Goal: Transaction & Acquisition: Purchase product/service

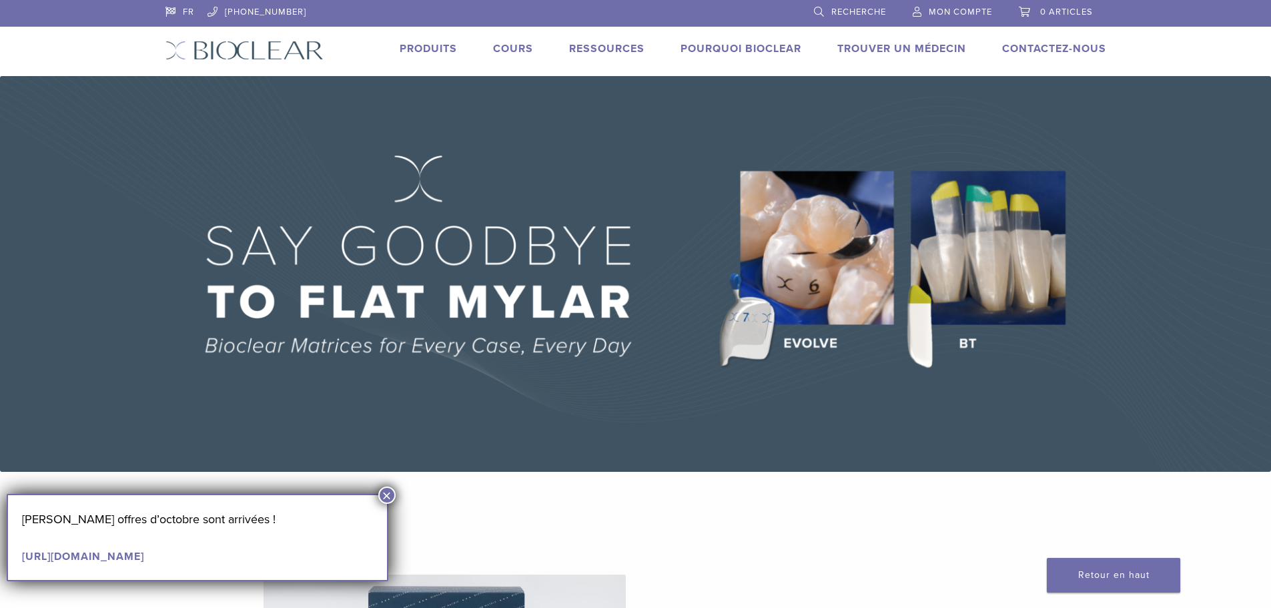
click at [432, 49] on font "Produits" at bounding box center [427, 48] width 57 height 13
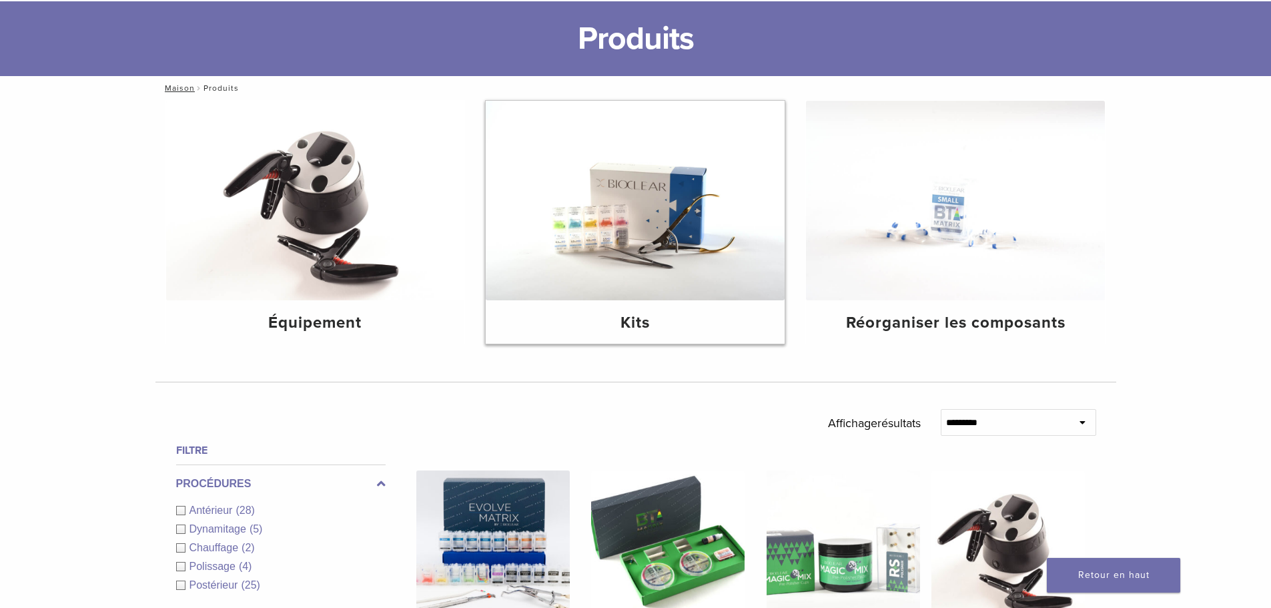
scroll to position [200, 0]
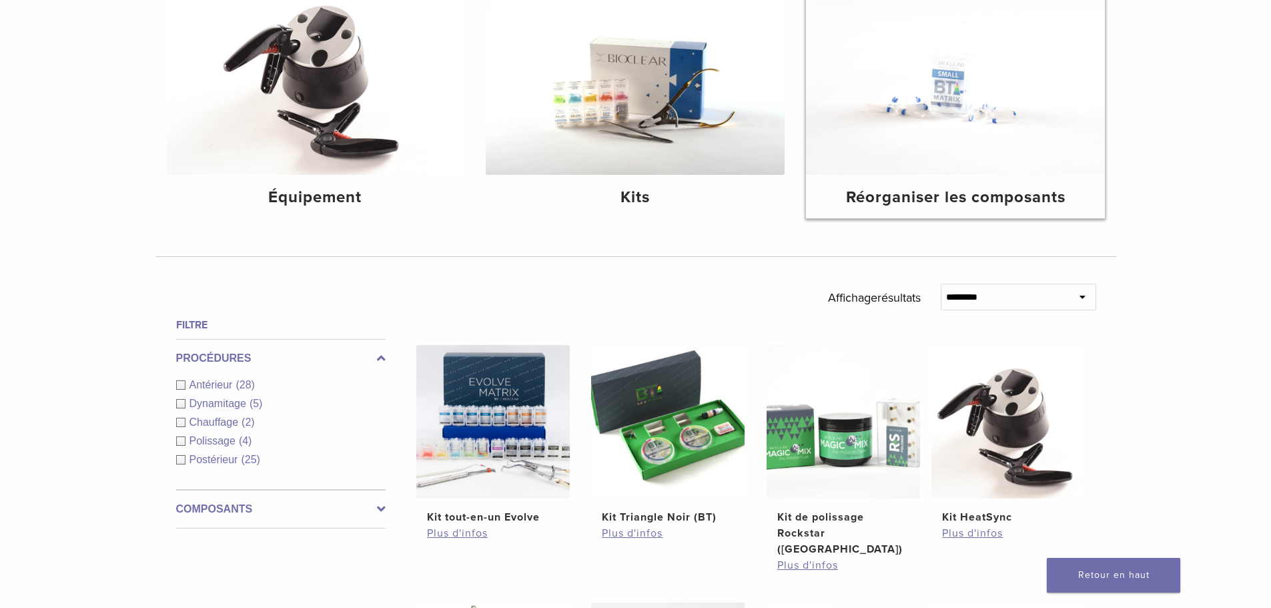
click at [923, 189] on font "Réorganiser les composants" at bounding box center [955, 196] width 219 height 19
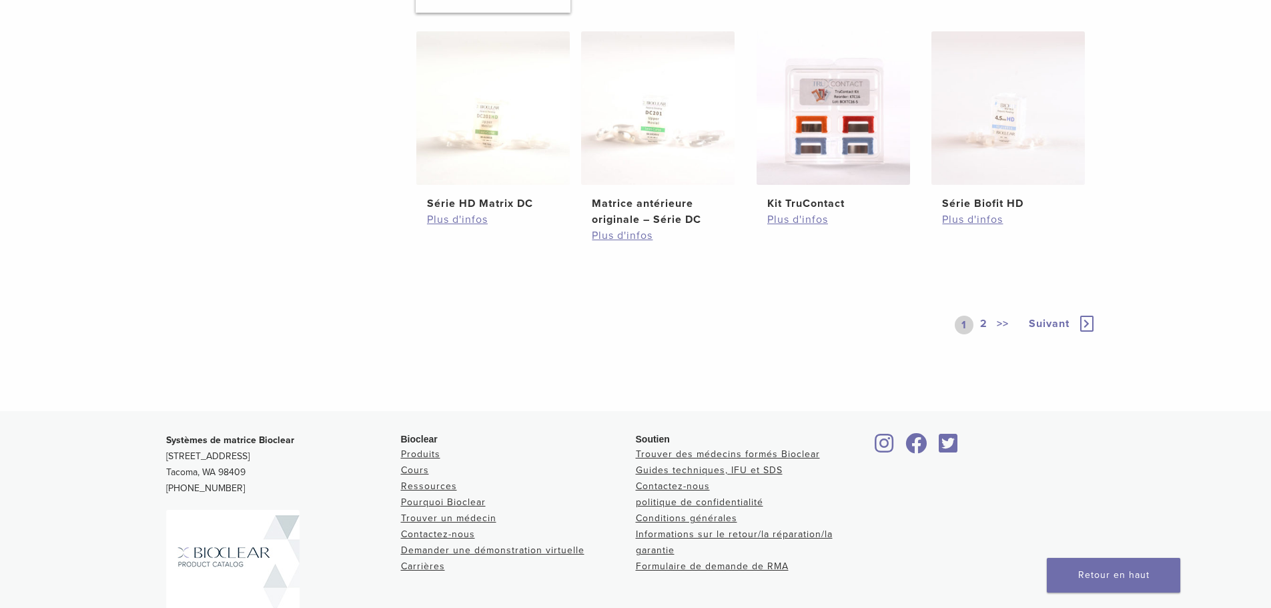
scroll to position [800, 0]
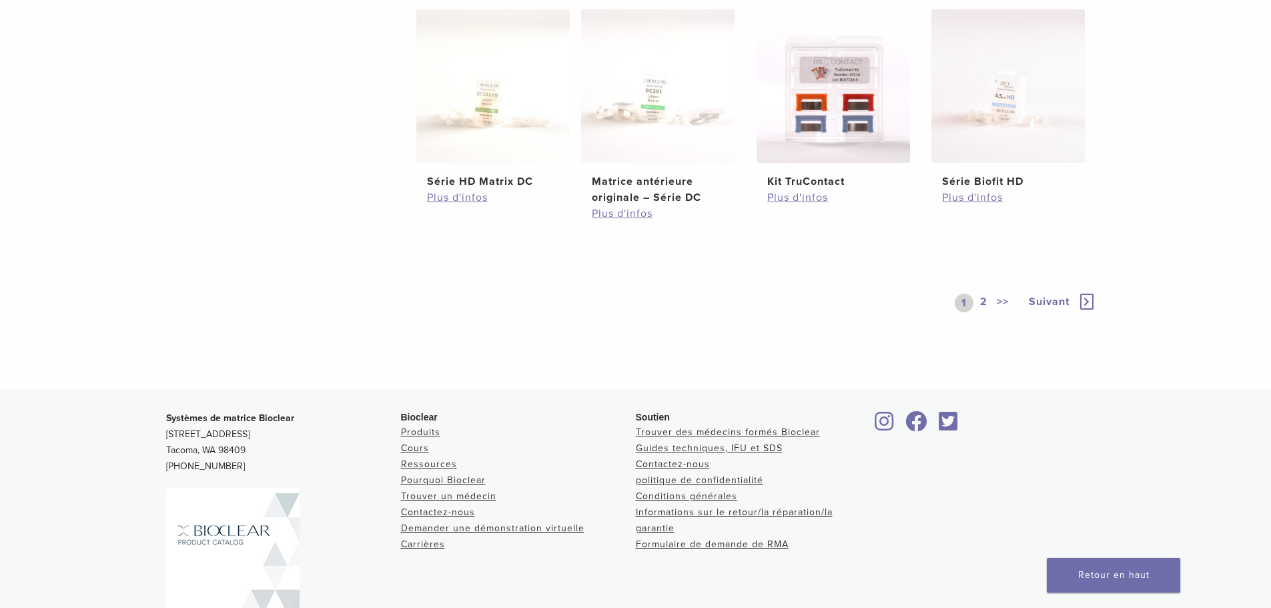
click at [985, 303] on font "2" at bounding box center [983, 301] width 7 height 13
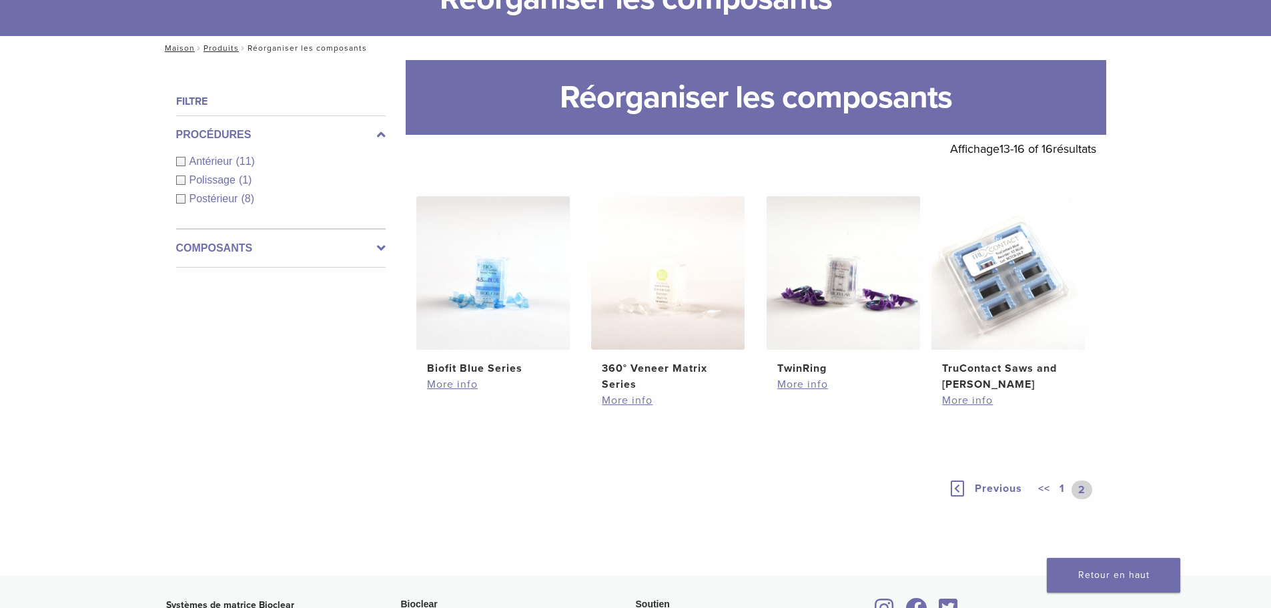
scroll to position [103, 0]
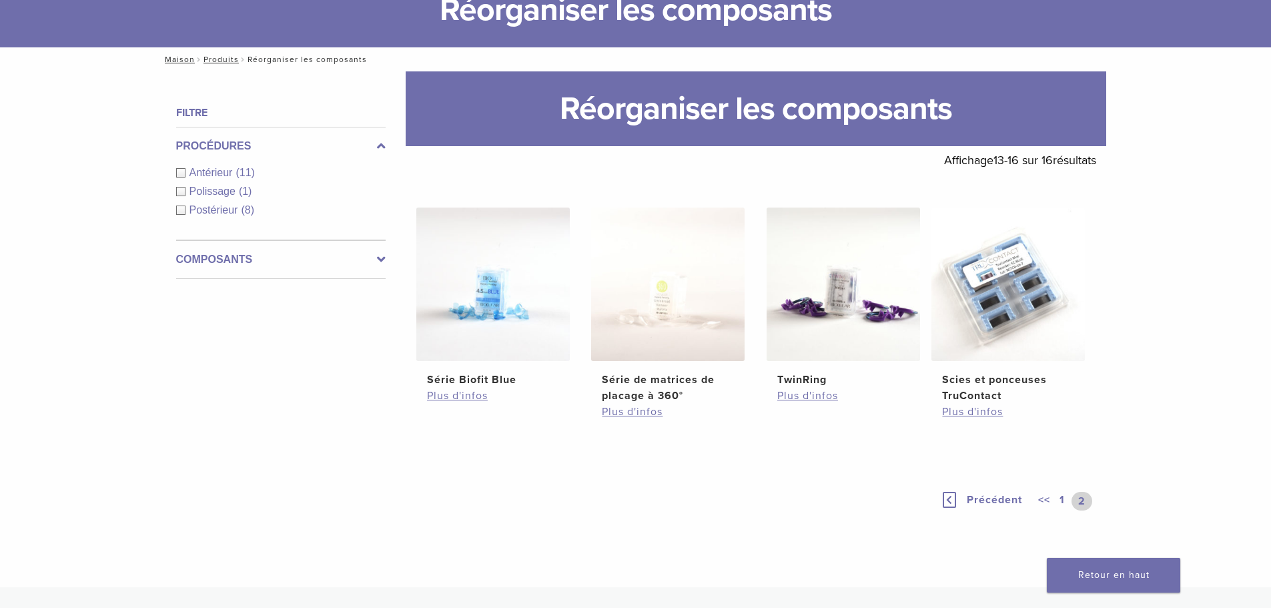
click at [1054, 495] on div "<< 1 2" at bounding box center [1065, 501] width 61 height 19
click at [1058, 500] on link "1" at bounding box center [1061, 501] width 11 height 19
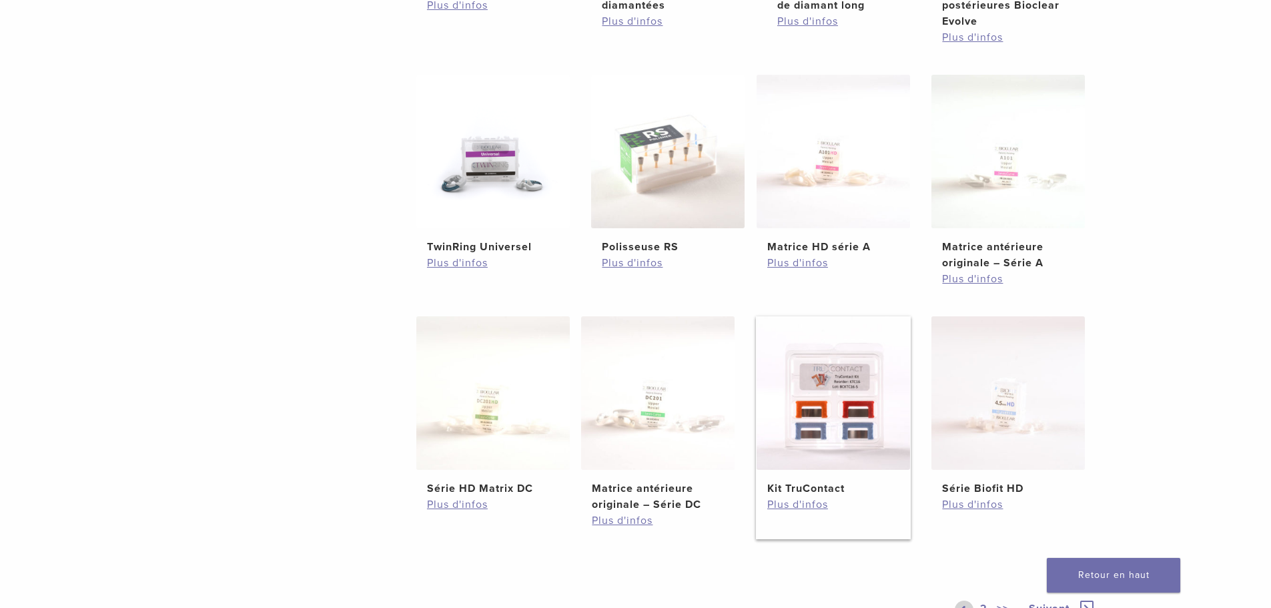
scroll to position [504, 0]
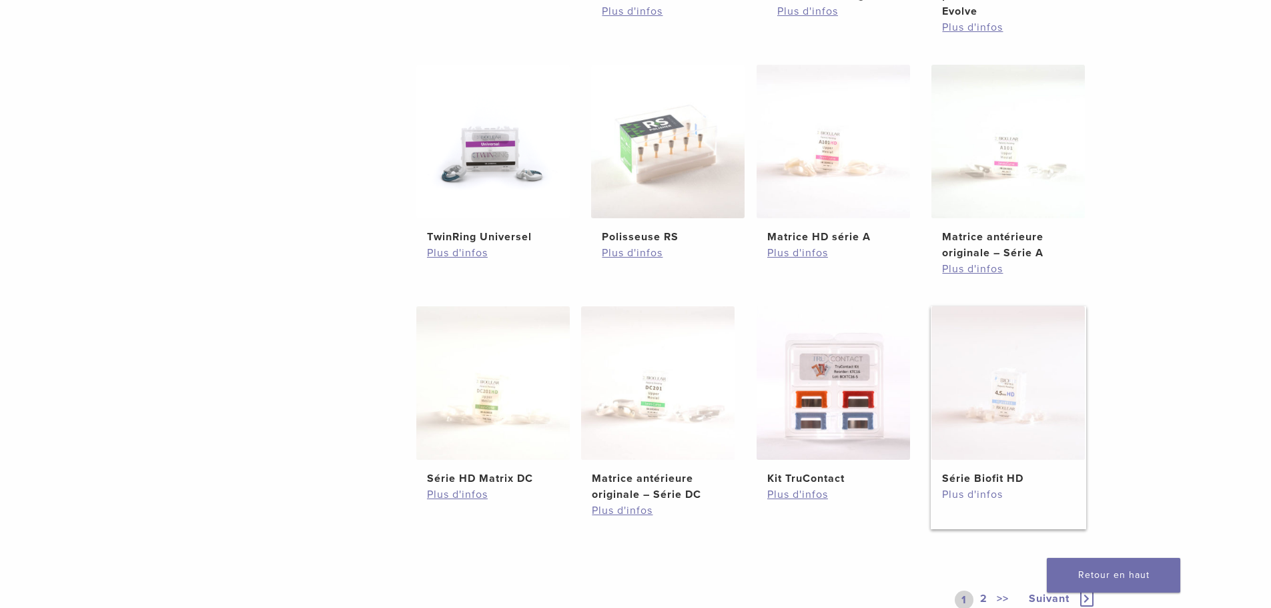
click at [969, 494] on font "Plus d'infos" at bounding box center [972, 494] width 61 height 13
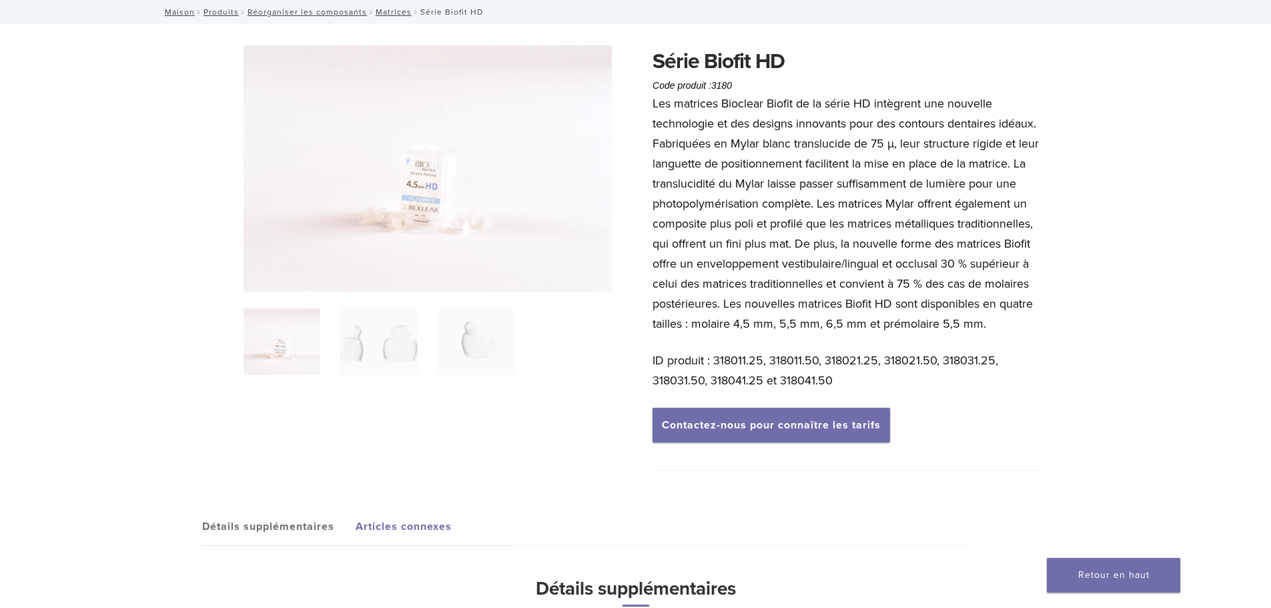
scroll to position [67, 0]
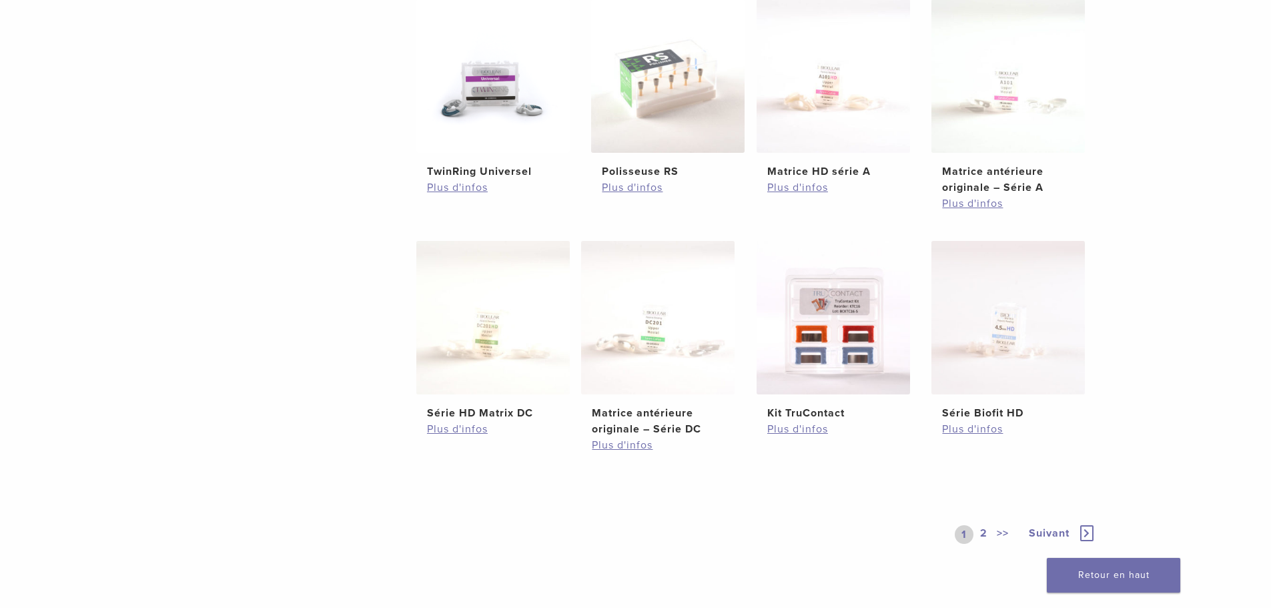
scroll to position [570, 0]
click at [981, 526] on font "2" at bounding box center [983, 531] width 7 height 13
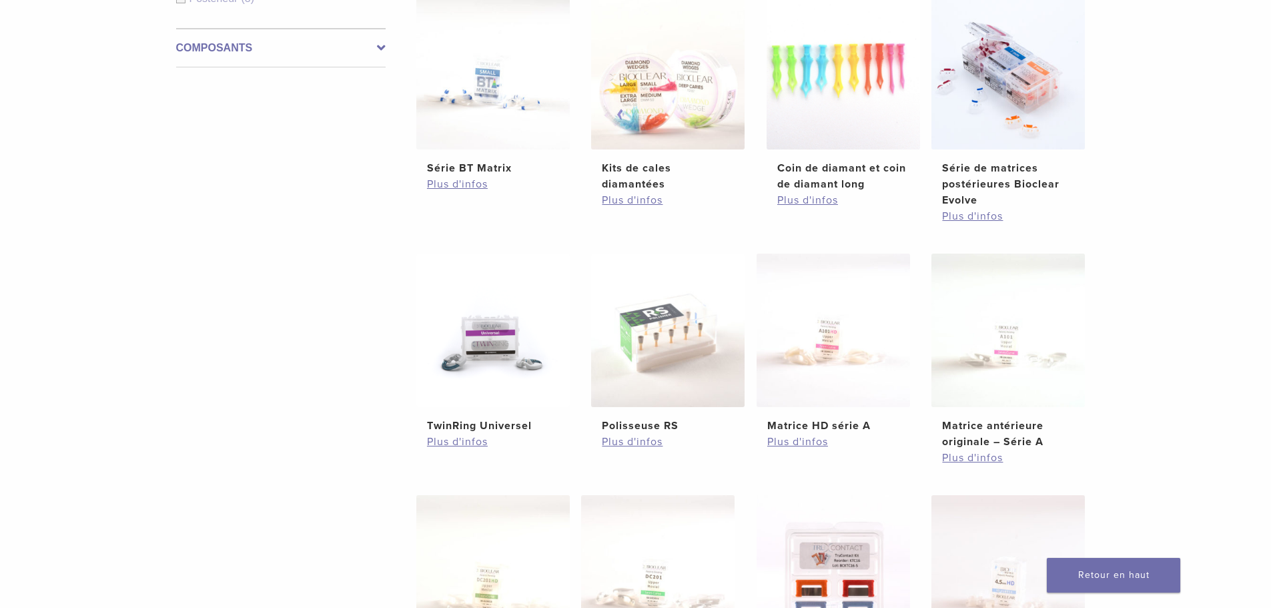
scroll to position [237, 0]
